Goal: Information Seeking & Learning: Learn about a topic

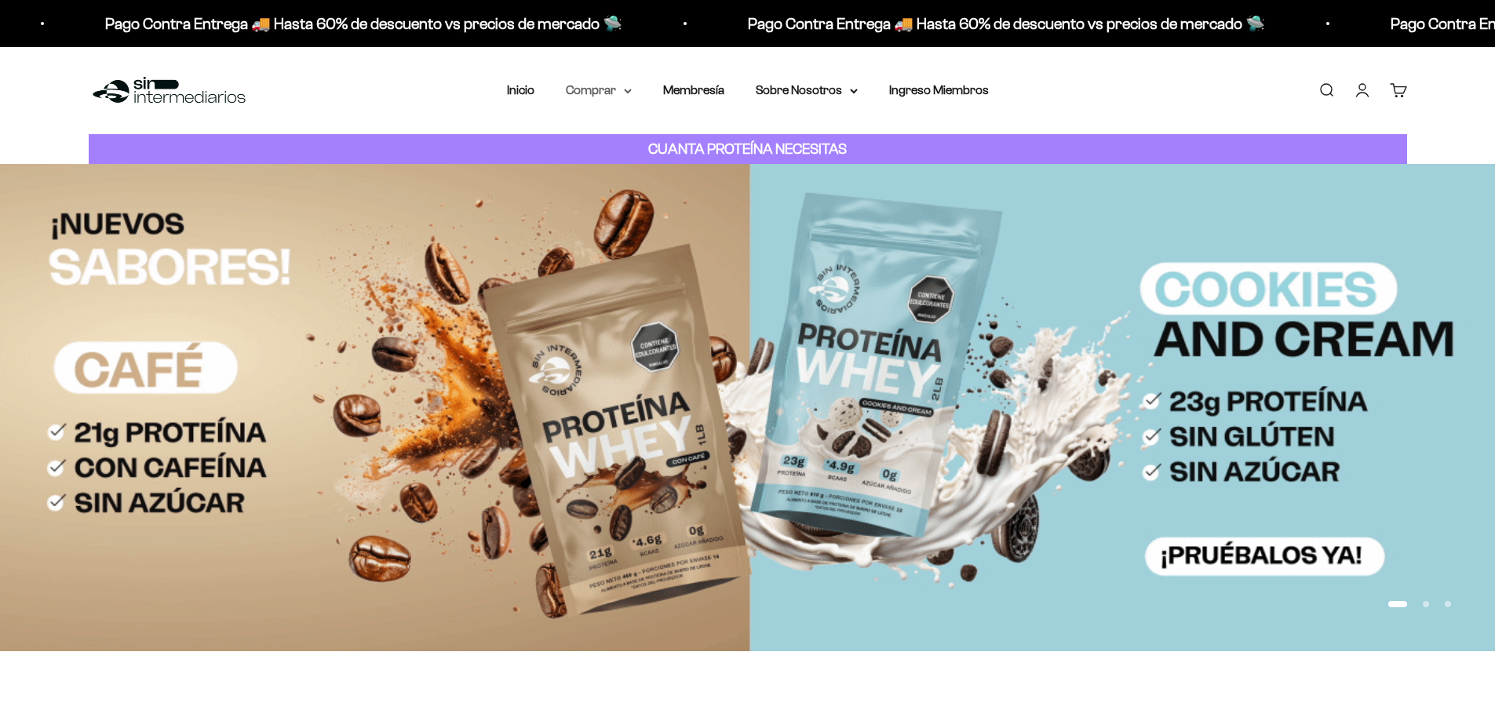
click at [625, 92] on icon at bounding box center [628, 91] width 8 height 5
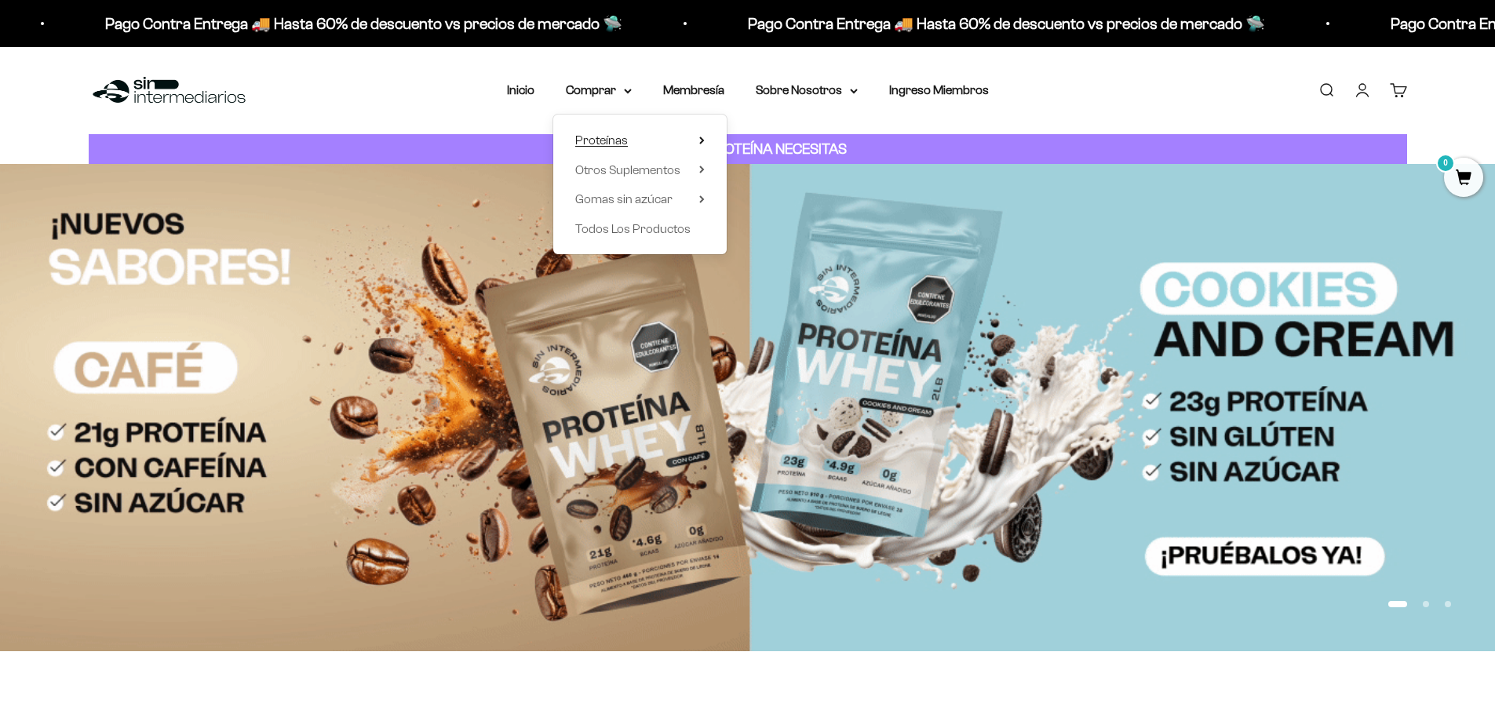
click at [624, 145] on span "Proteínas" at bounding box center [601, 139] width 53 height 13
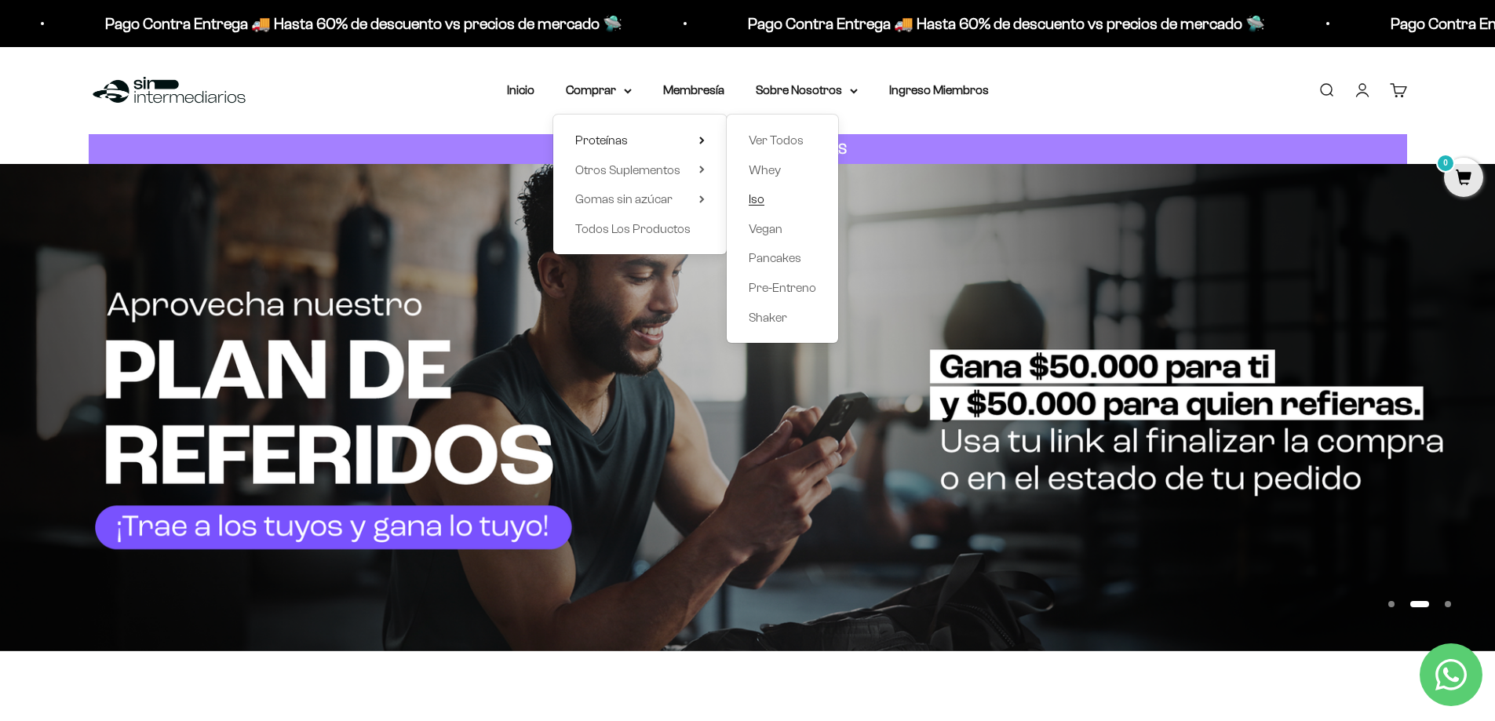
click at [758, 197] on span "Iso" at bounding box center [757, 198] width 16 height 13
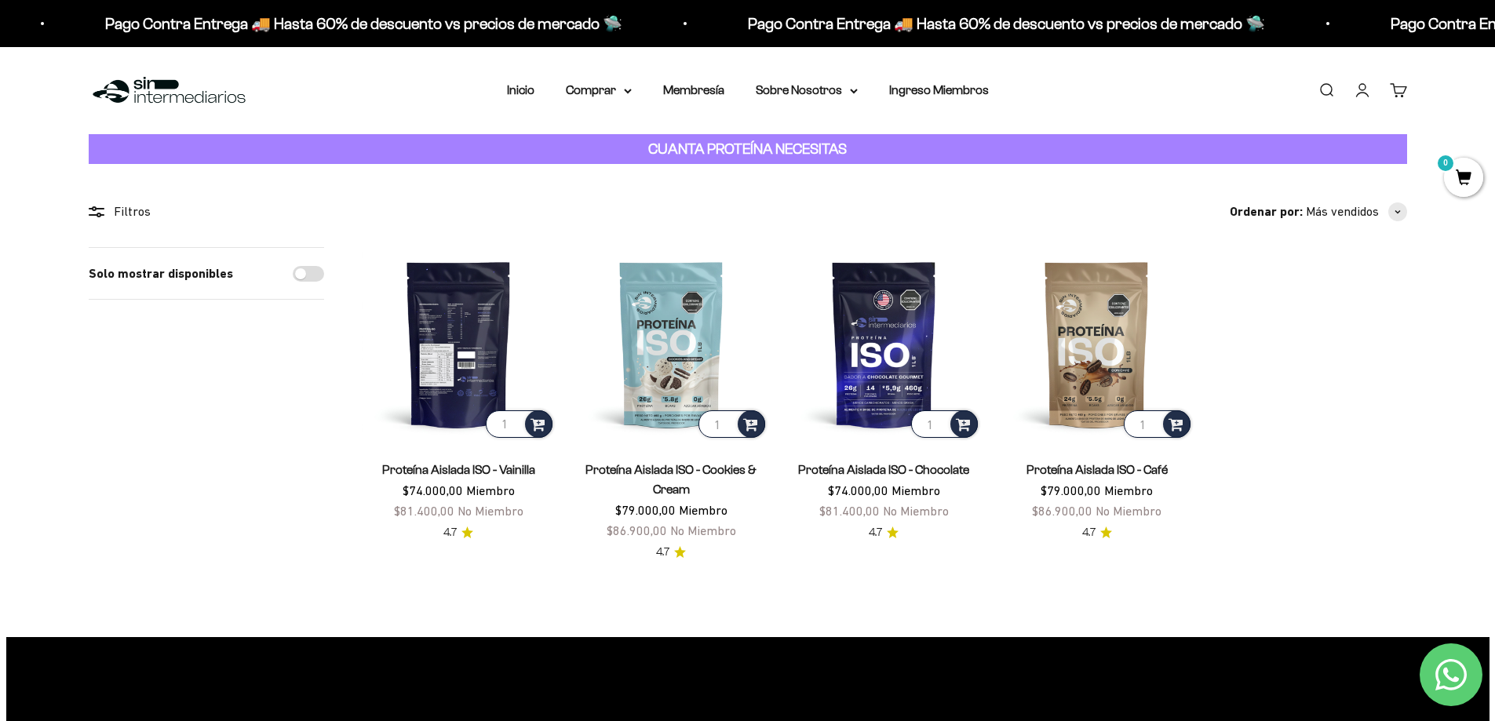
click at [465, 372] on img at bounding box center [459, 344] width 194 height 194
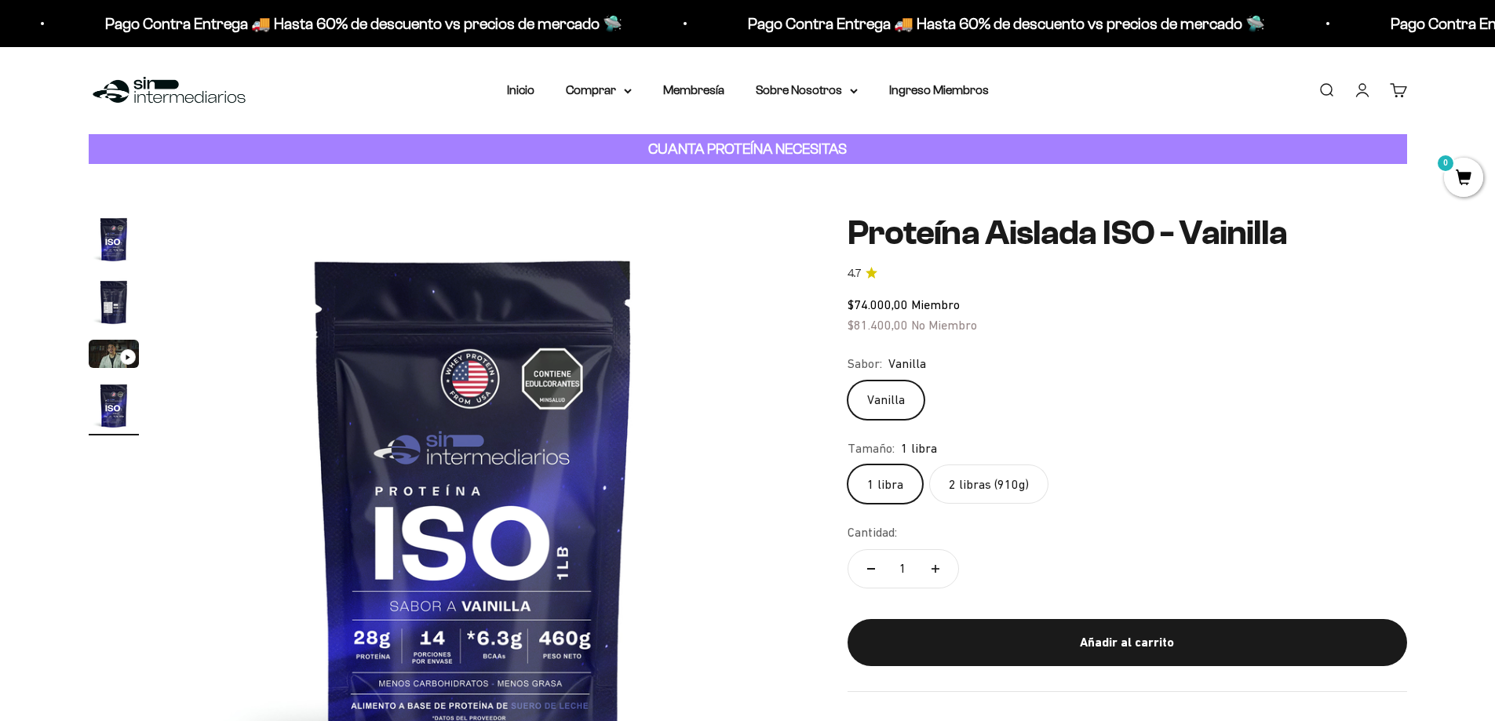
click at [114, 238] on img "Ir al artículo 1" at bounding box center [114, 239] width 50 height 50
click at [118, 298] on img "Ir al artículo 2" at bounding box center [114, 302] width 50 height 50
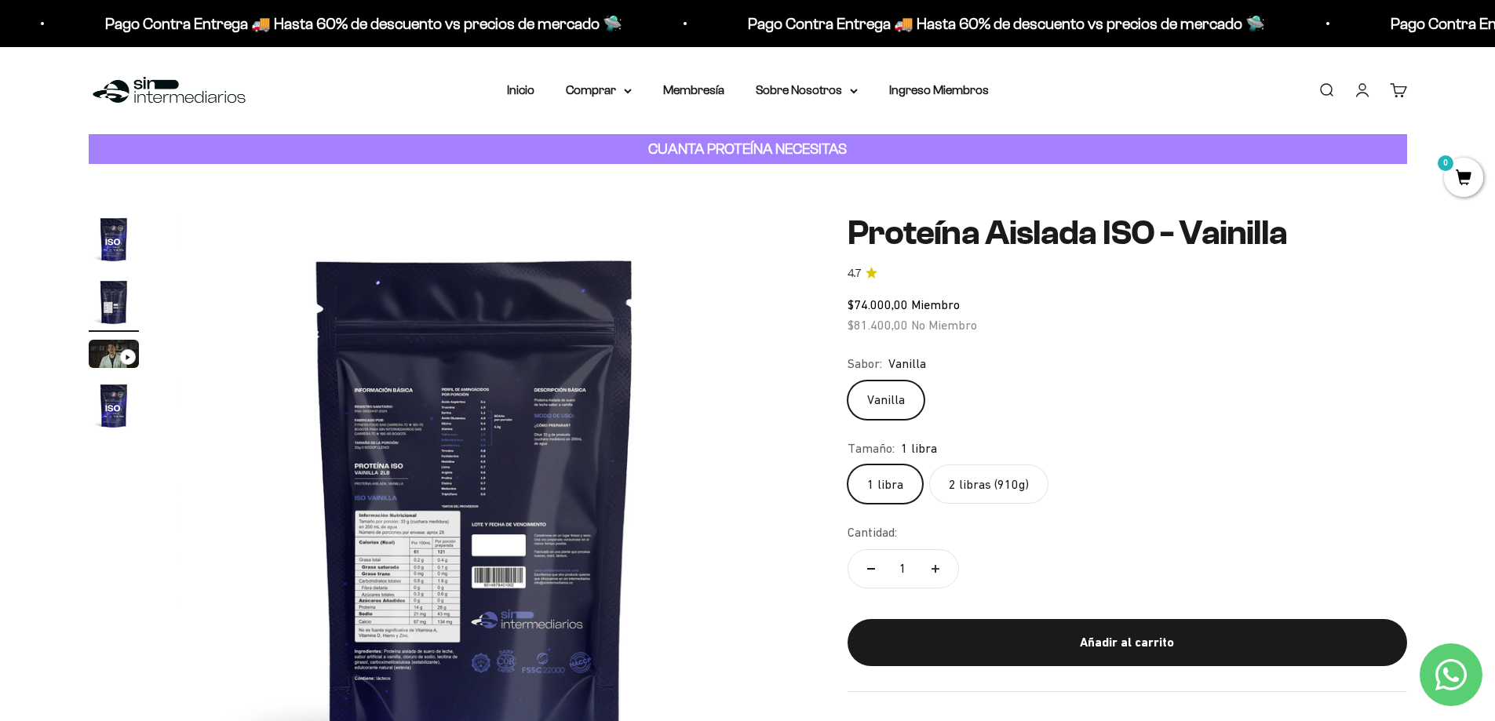
scroll to position [0, 615]
click at [432, 548] on img at bounding box center [475, 512] width 596 height 596
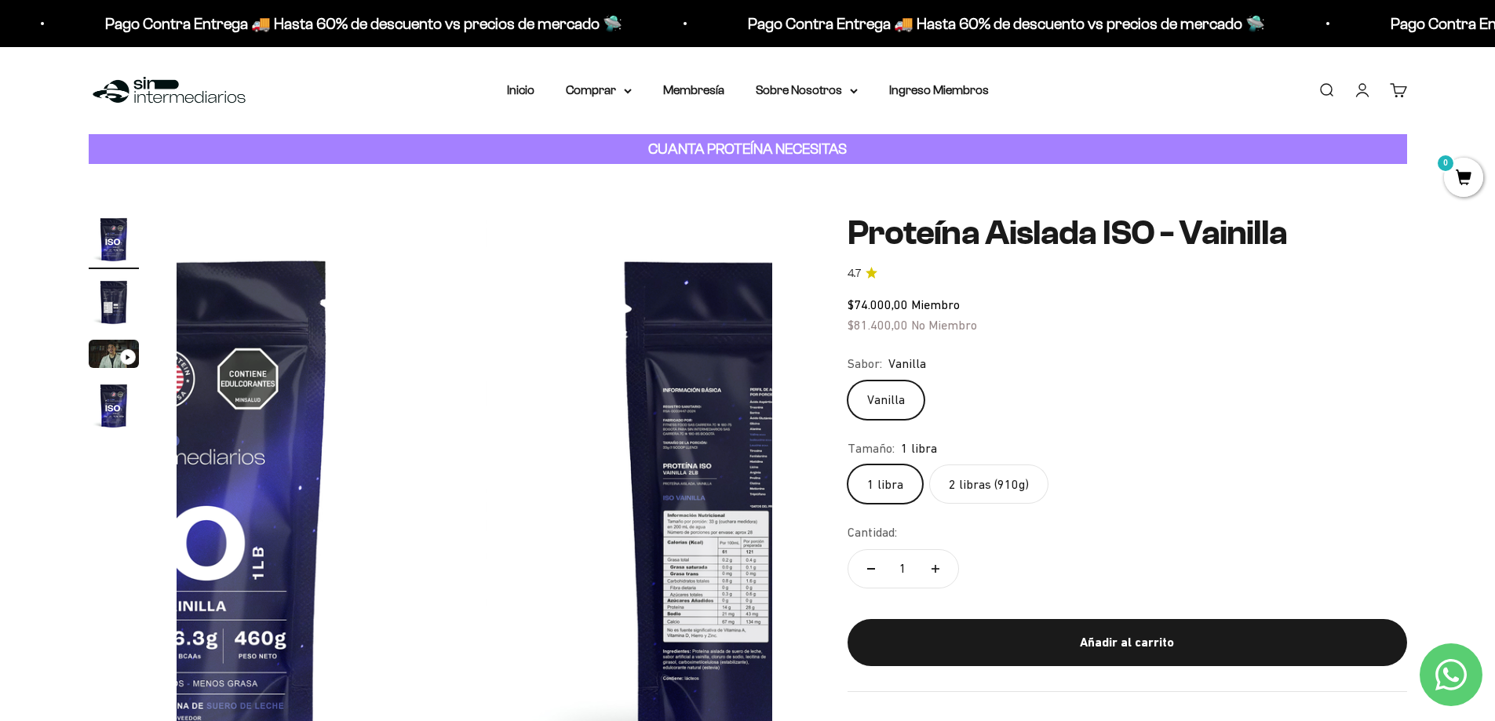
scroll to position [0, 0]
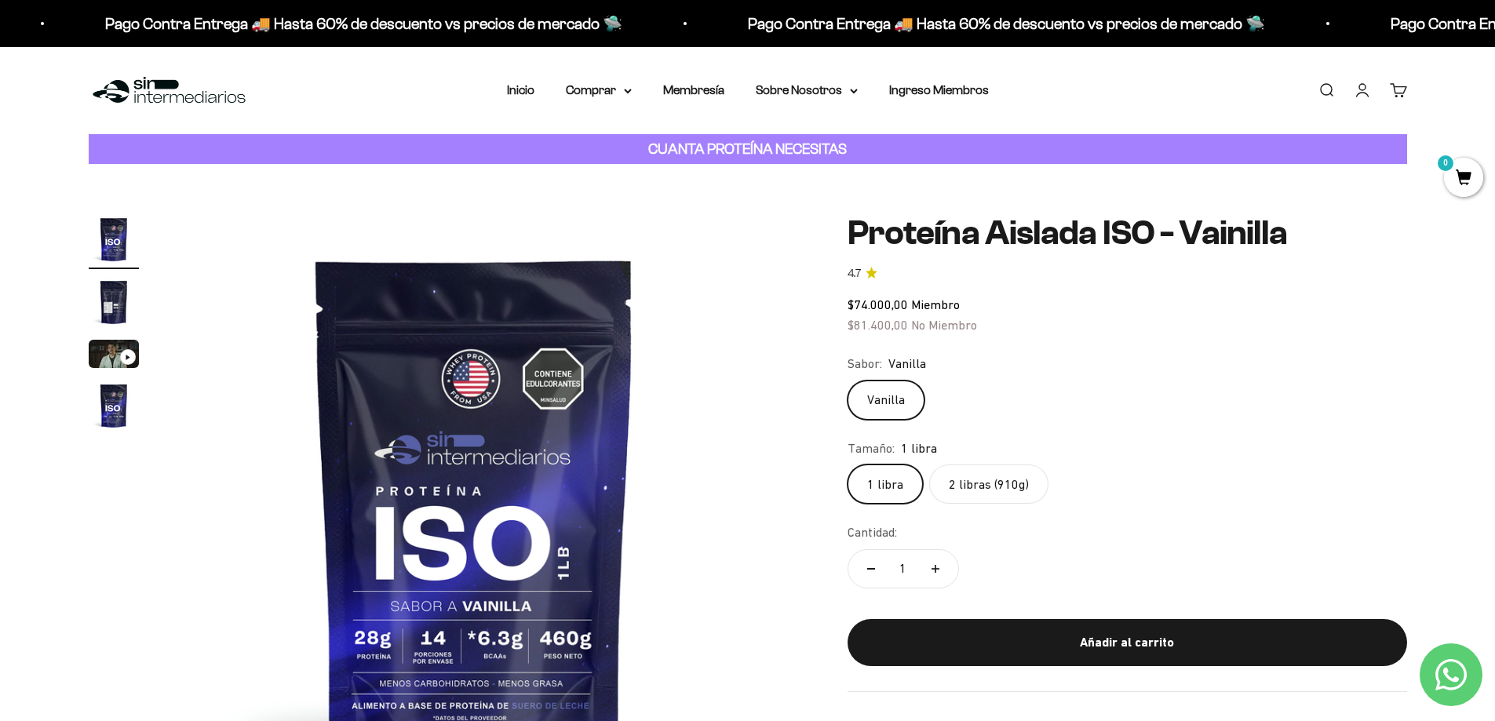
click at [433, 548] on img at bounding box center [475, 512] width 596 height 596
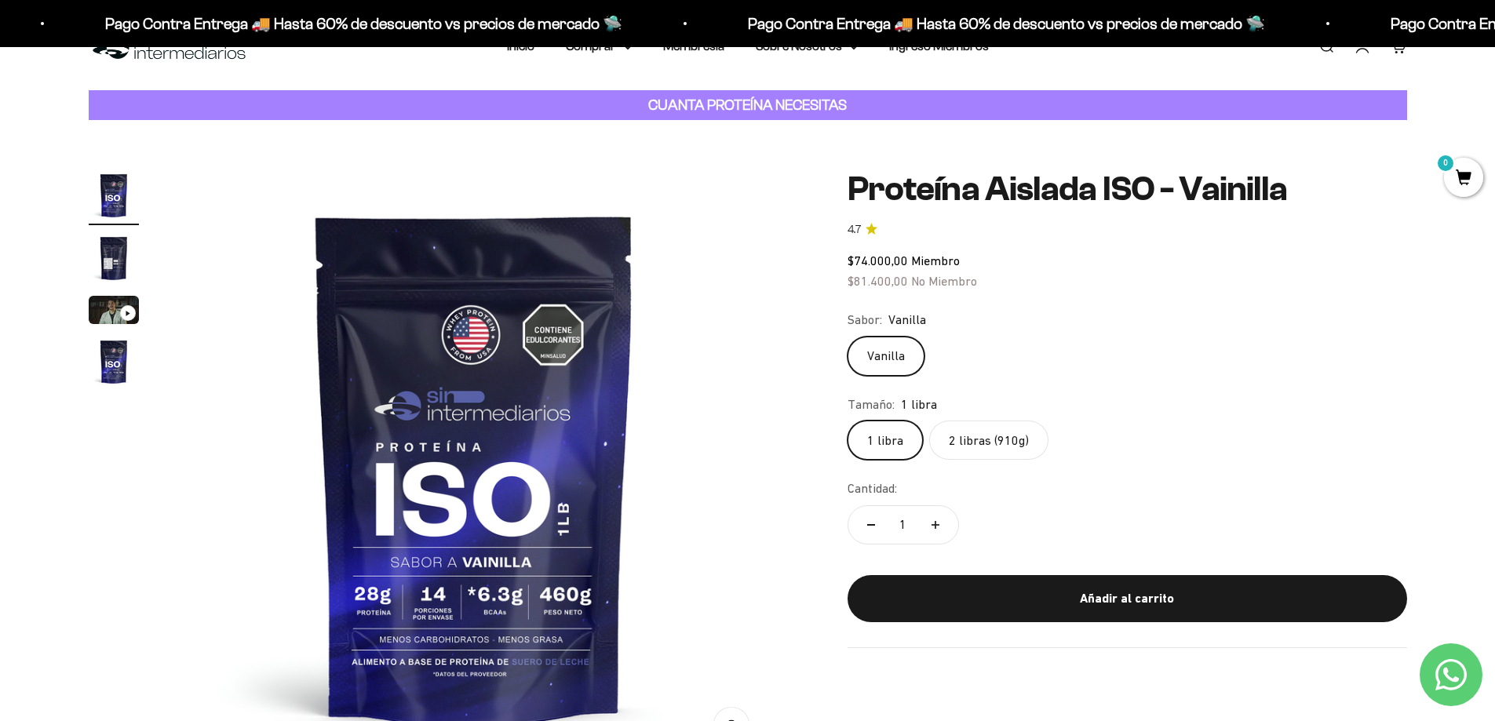
scroll to position [78, 0]
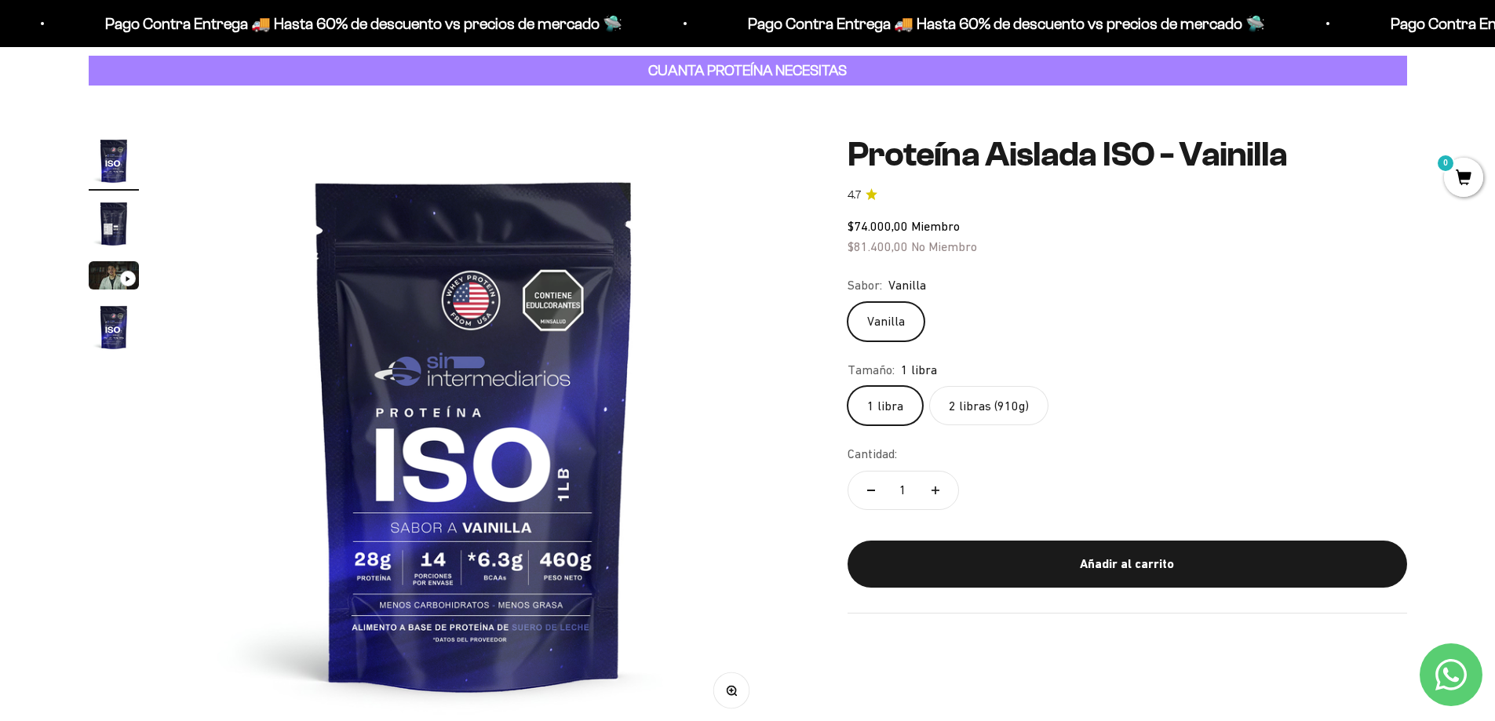
click at [768, 402] on img at bounding box center [475, 434] width 596 height 596
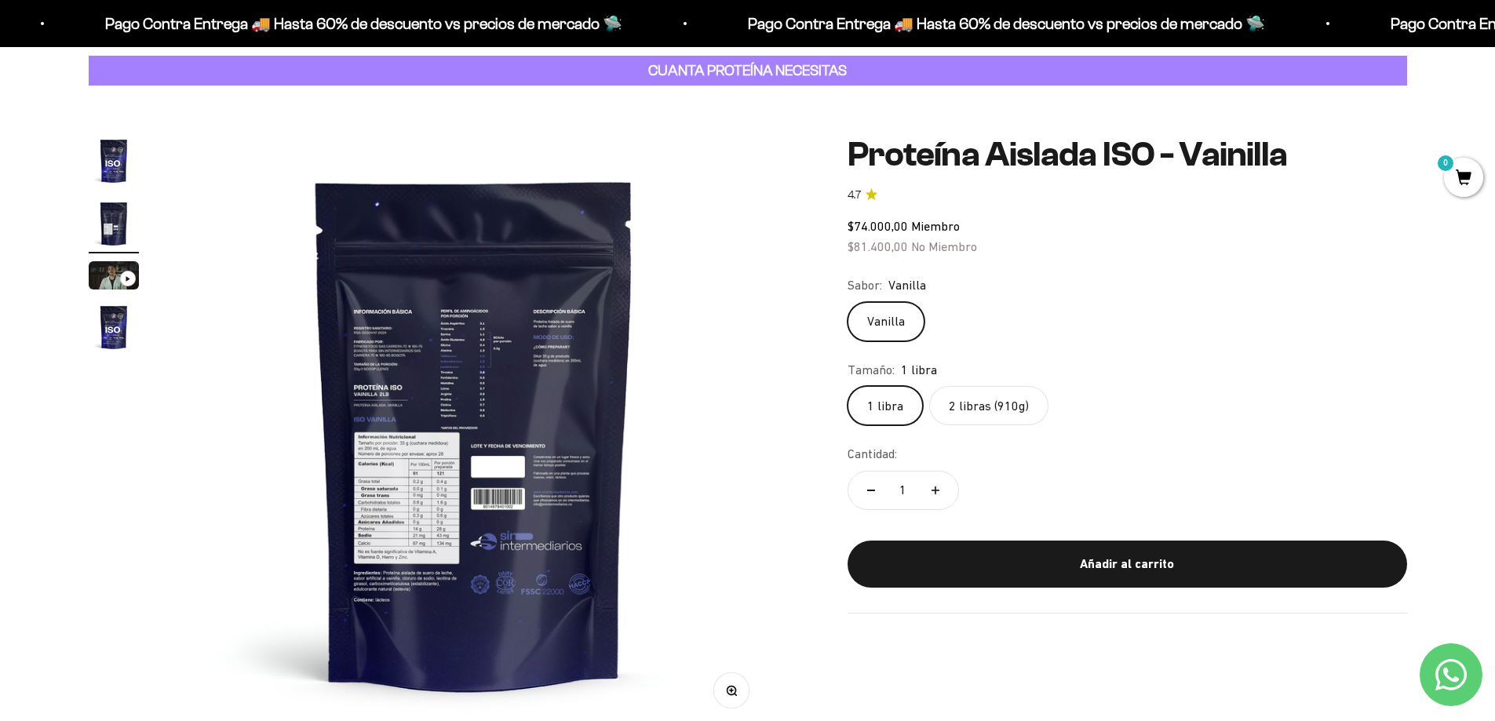
click at [768, 402] on img at bounding box center [475, 434] width 596 height 596
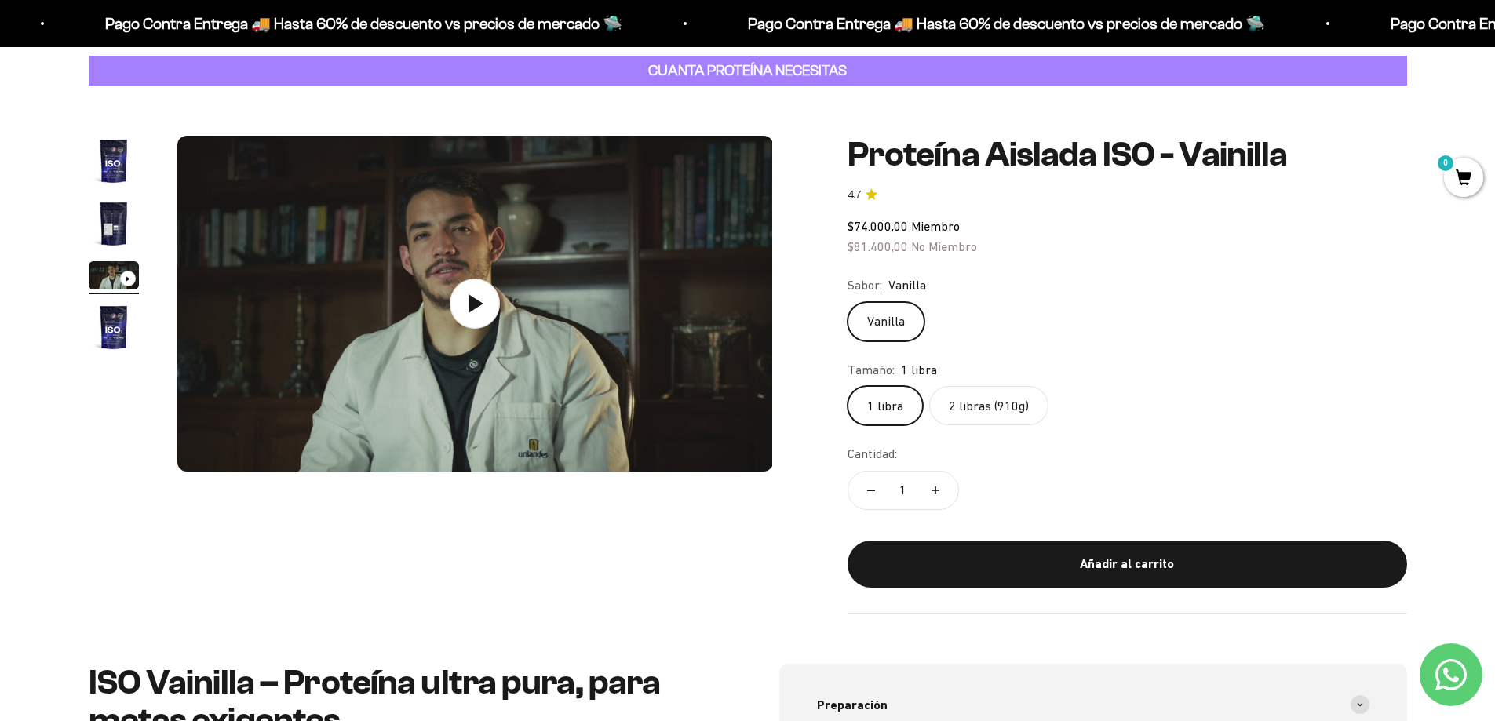
scroll to position [0, 1229]
click at [768, 402] on img at bounding box center [475, 304] width 596 height 336
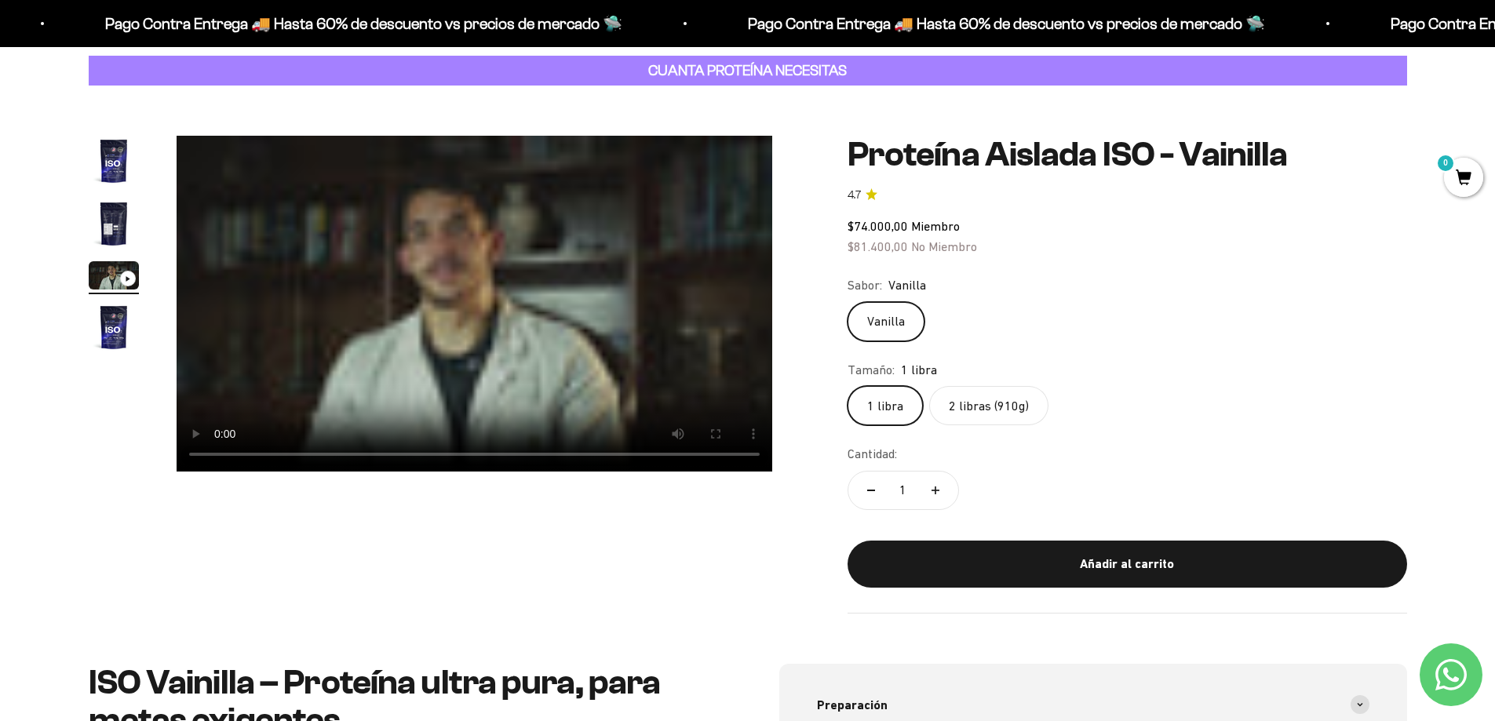
click at [797, 387] on div "Zoom Ir al artículo 1 Ir al artículo 2 Ir al artículo 3 Ir al artículo 4 Proteí…" at bounding box center [748, 374] width 1318 height 477
click at [112, 328] on img "Ir al artículo 4" at bounding box center [114, 327] width 50 height 50
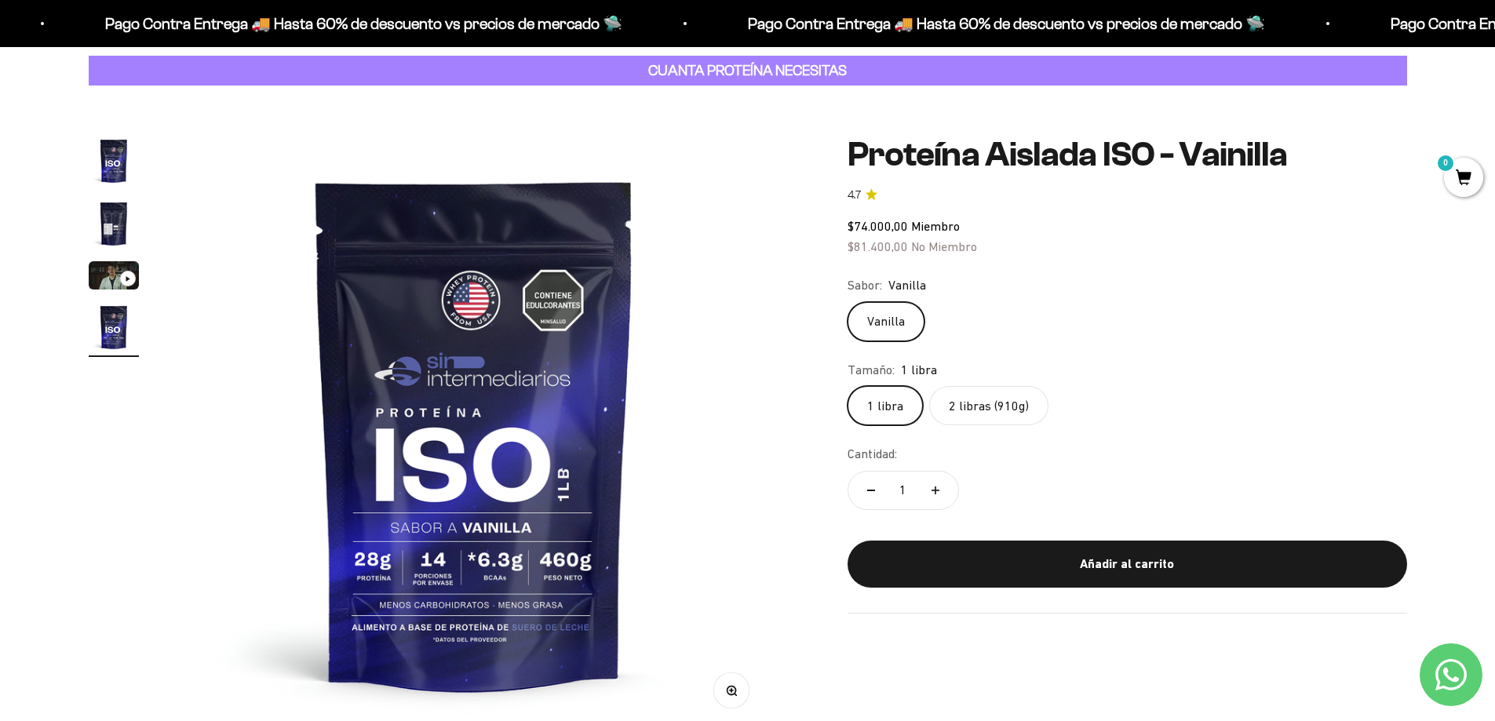
scroll to position [0, 1844]
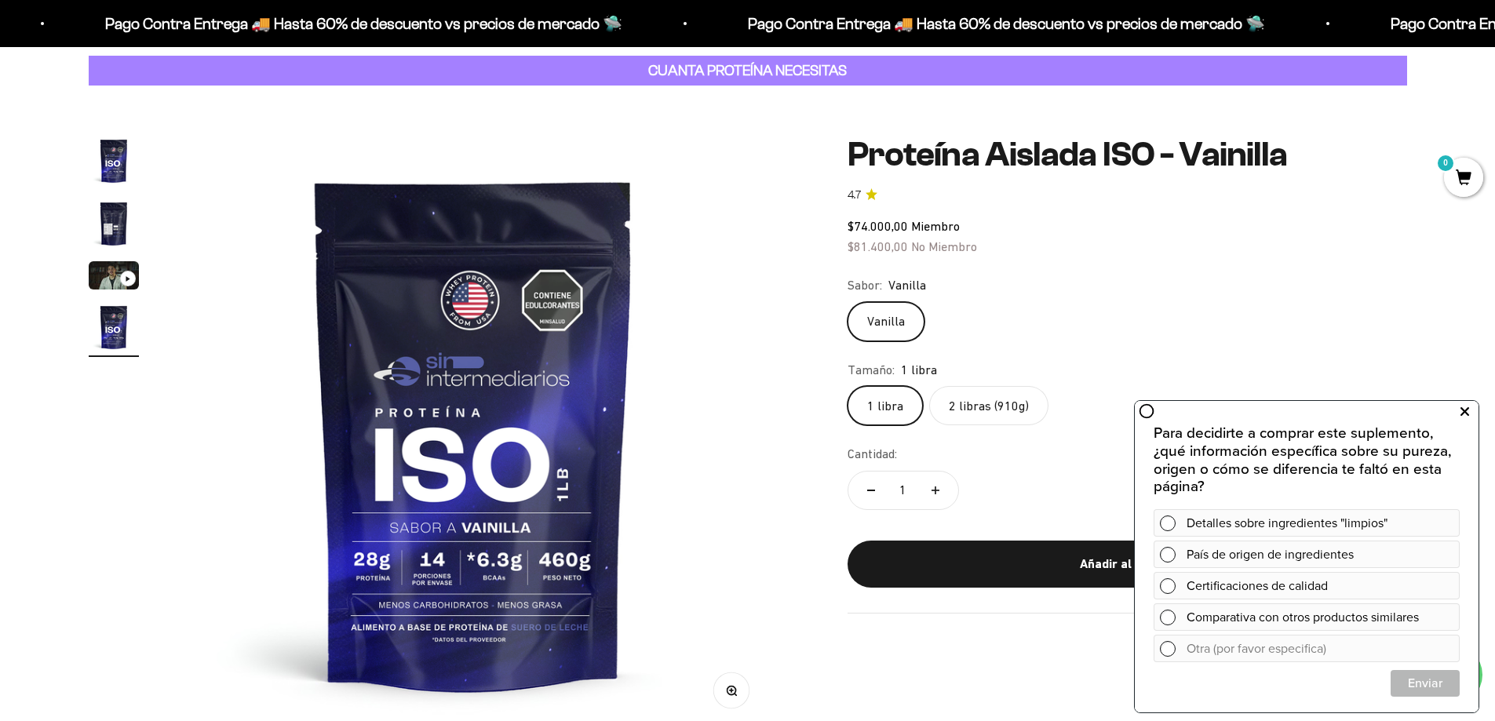
click at [1461, 408] on icon at bounding box center [1465, 412] width 9 height 20
